Goal: Transaction & Acquisition: Purchase product/service

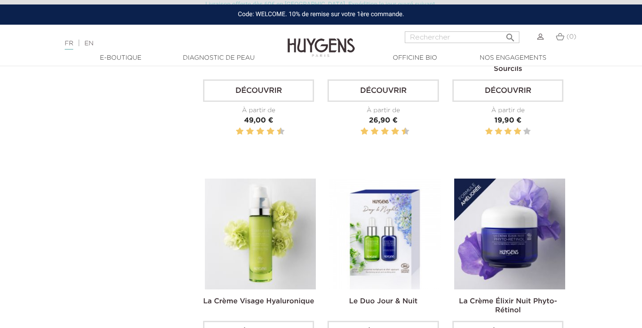
scroll to position [368, 0]
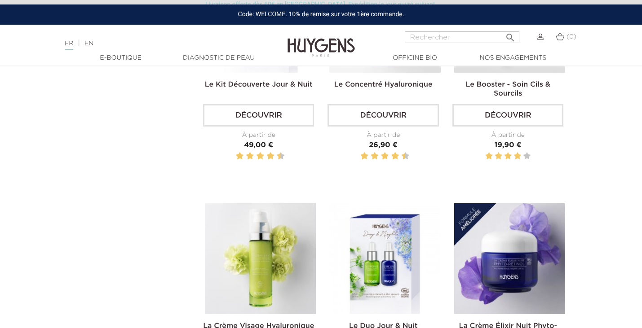
click at [440, 38] on input "Rechercher" at bounding box center [462, 37] width 115 height 12
type input "roll"
click at [510, 34] on button " Rechercher" at bounding box center [510, 35] width 16 height 12
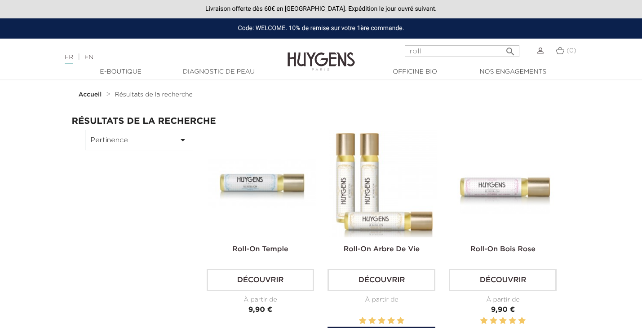
click at [382, 187] on img at bounding box center [383, 184] width 108 height 108
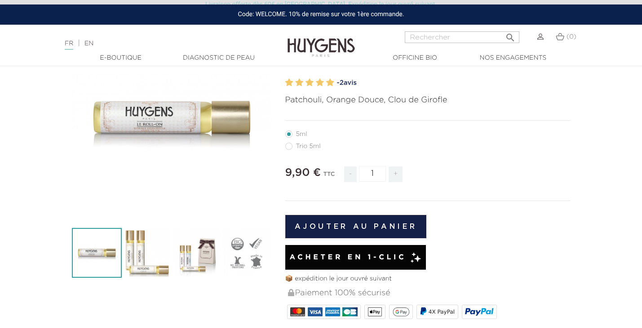
scroll to position [98, 0]
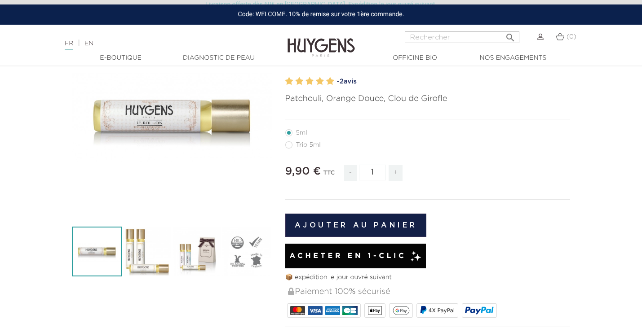
click at [290, 146] on label56"] "Trio 5ml" at bounding box center [308, 145] width 46 height 7
radio input "true"
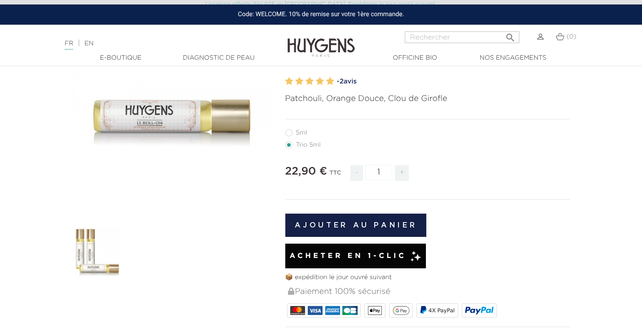
click at [288, 133] on label10"] "5ml" at bounding box center [301, 132] width 33 height 7
radio input "true"
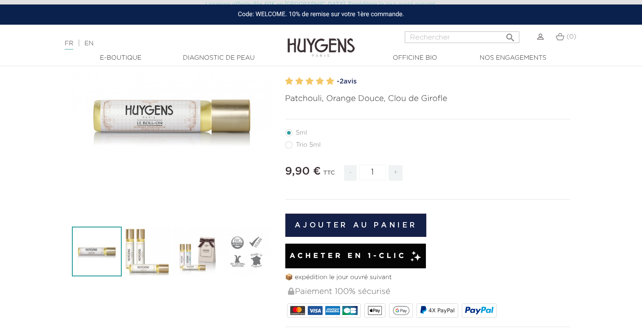
radio input "true"
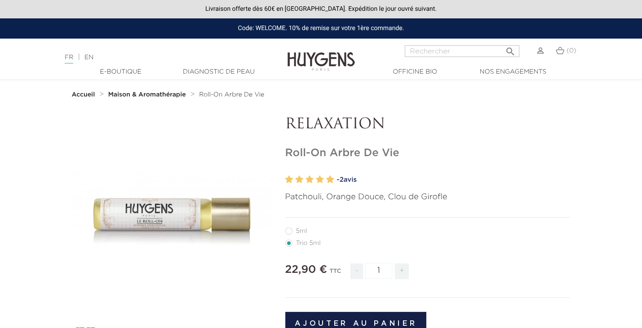
radio input "true"
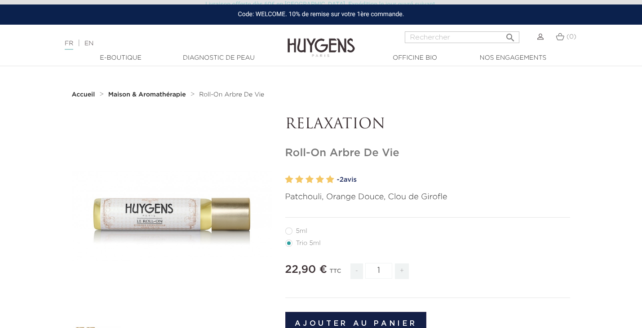
scroll to position [98, 0]
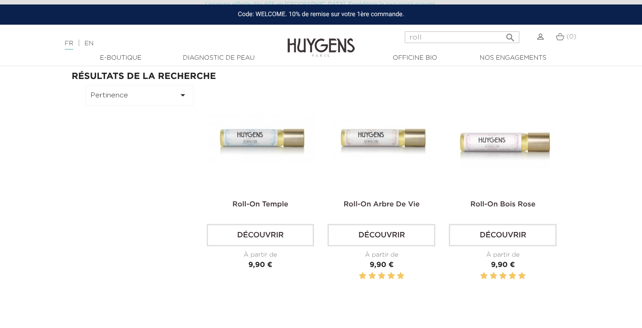
scroll to position [49, 0]
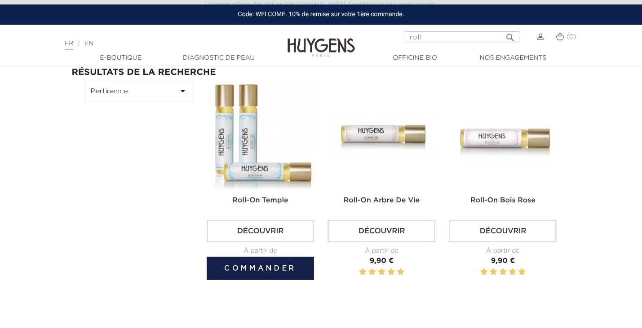
click at [243, 145] on img at bounding box center [262, 135] width 108 height 108
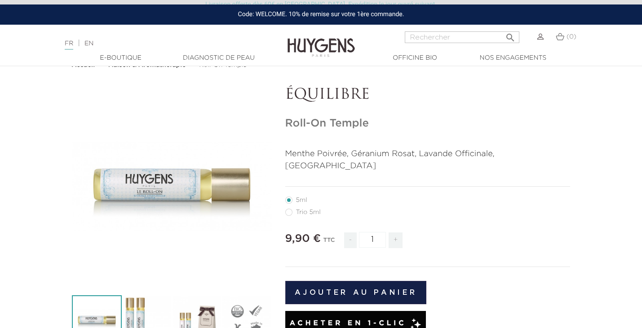
scroll to position [31, 0]
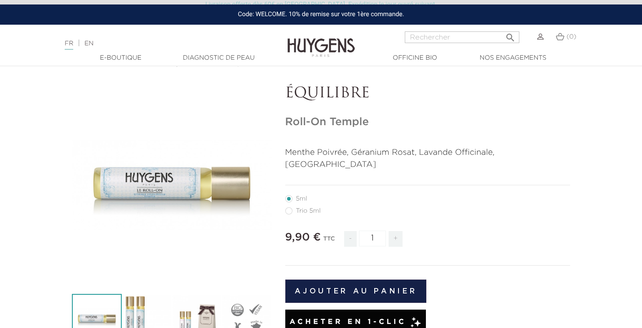
drag, startPoint x: 235, startPoint y: 258, endPoint x: 237, endPoint y: 254, distance: 4.6
click at [237, 254] on div "" at bounding box center [172, 185] width 200 height 200
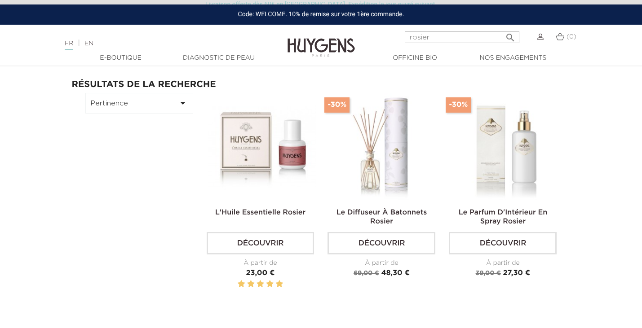
scroll to position [39, 0]
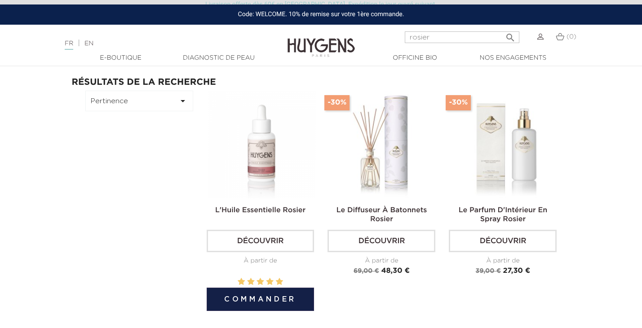
click at [280, 141] on img at bounding box center [262, 145] width 108 height 108
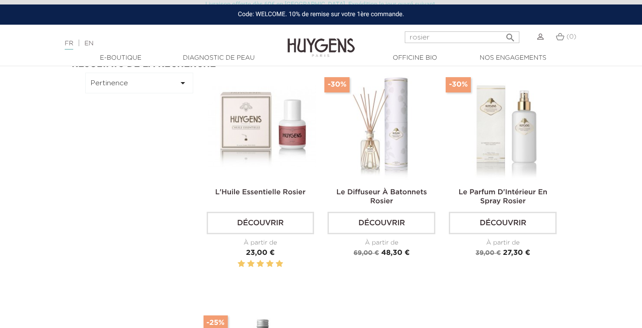
scroll to position [60, 0]
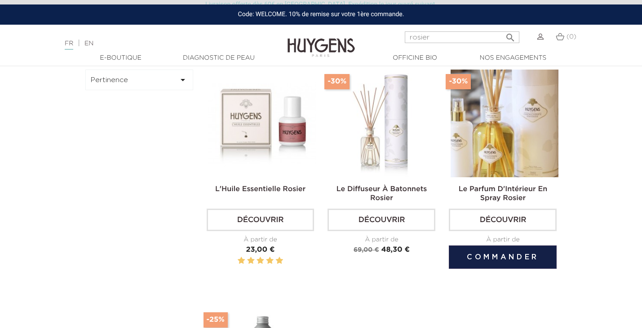
click at [515, 137] on img at bounding box center [505, 124] width 108 height 108
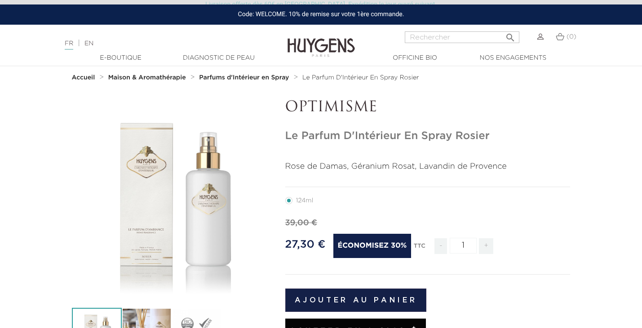
scroll to position [16, 0]
